Goal: Navigation & Orientation: Find specific page/section

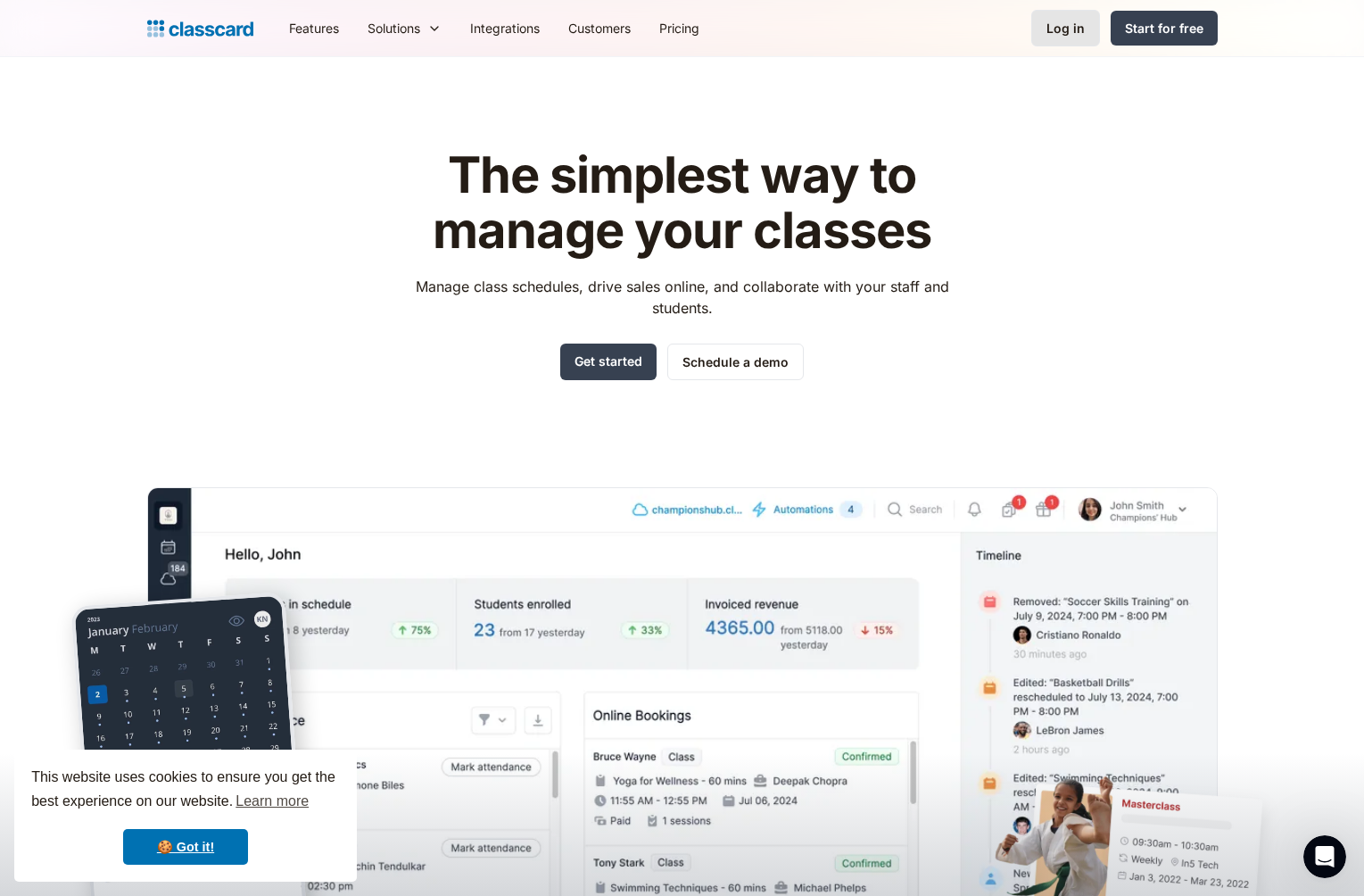
click at [1075, 31] on div "Log in" at bounding box center [1065, 28] width 39 height 19
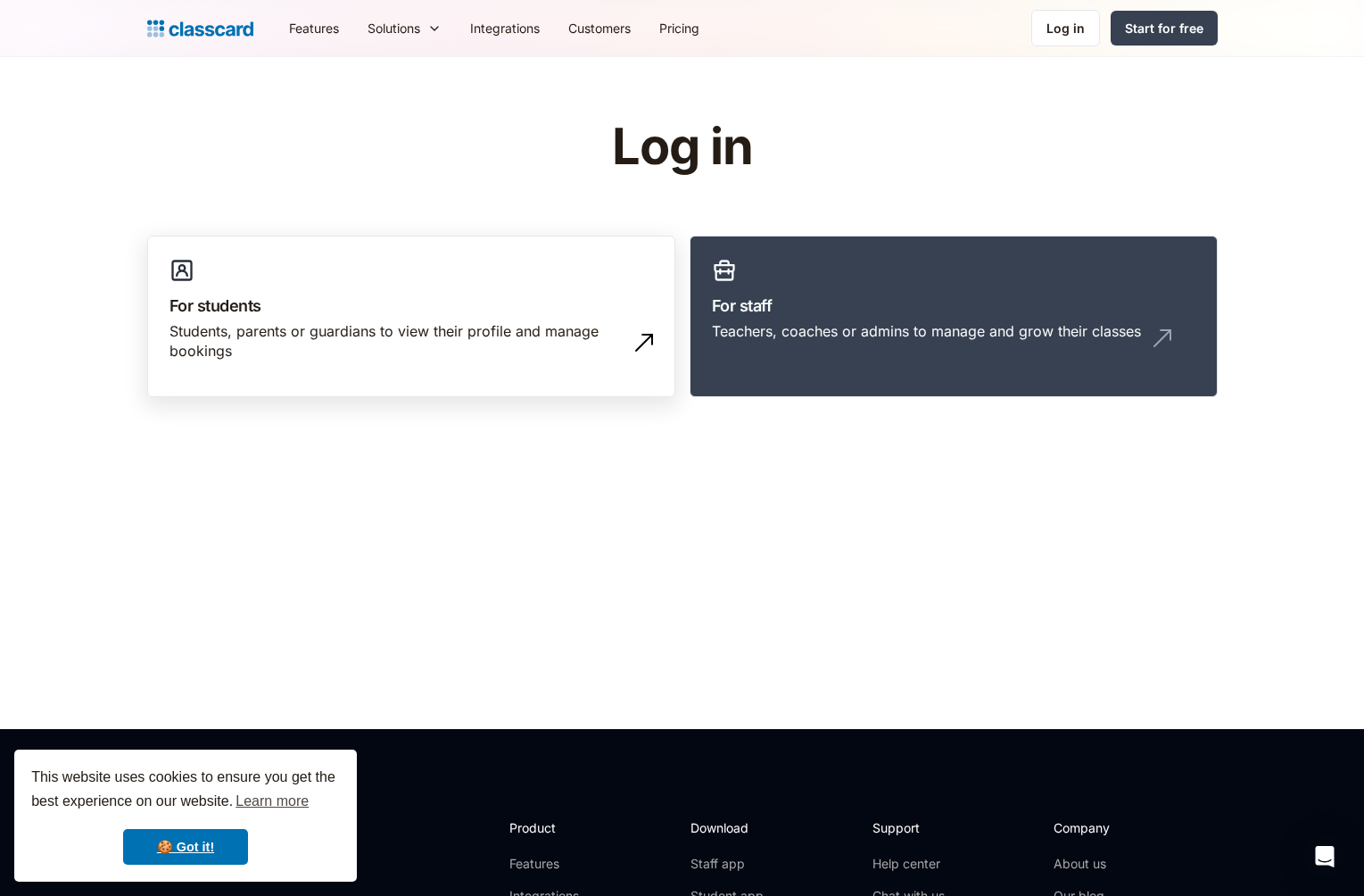
click at [420, 339] on div "Students, parents or guardians to view their profile and manage bookings" at bounding box center [394, 341] width 448 height 40
